Goal: Register for event/course

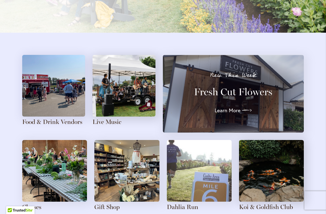
scroll to position [697, 0]
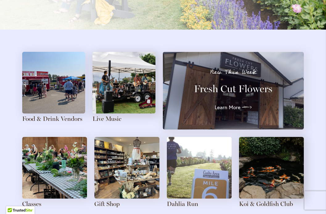
click at [136, 89] on img at bounding box center [123, 83] width 63 height 62
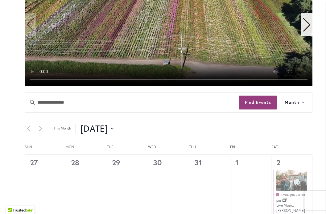
scroll to position [252, 0]
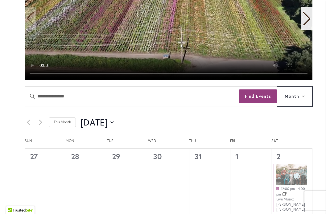
click at [296, 100] on span "Month" at bounding box center [291, 96] width 14 height 7
click at [303, 98] on button "Month" at bounding box center [294, 96] width 35 height 19
click at [41, 124] on icon "Next month" at bounding box center [40, 122] width 3 height 6
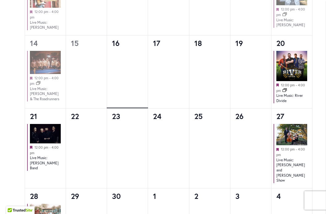
scroll to position [528, 0]
